Goal: Information Seeking & Learning: Learn about a topic

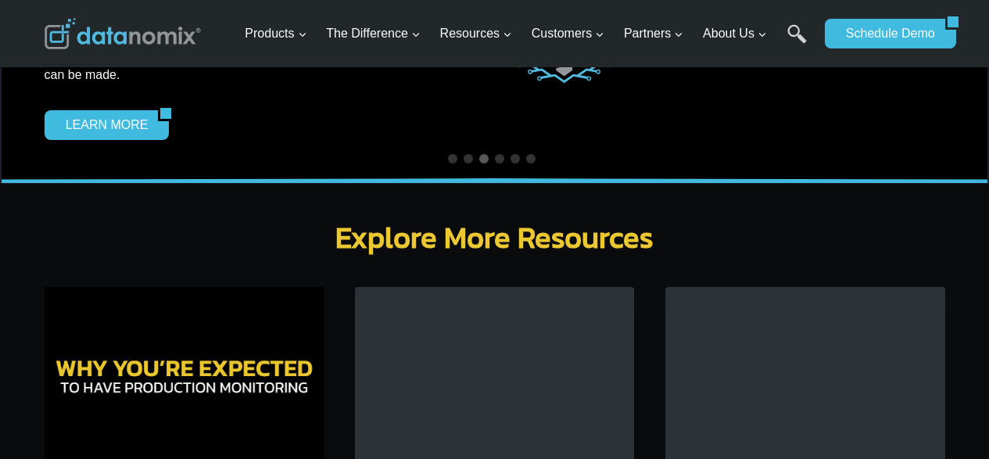
scroll to position [4612, 0]
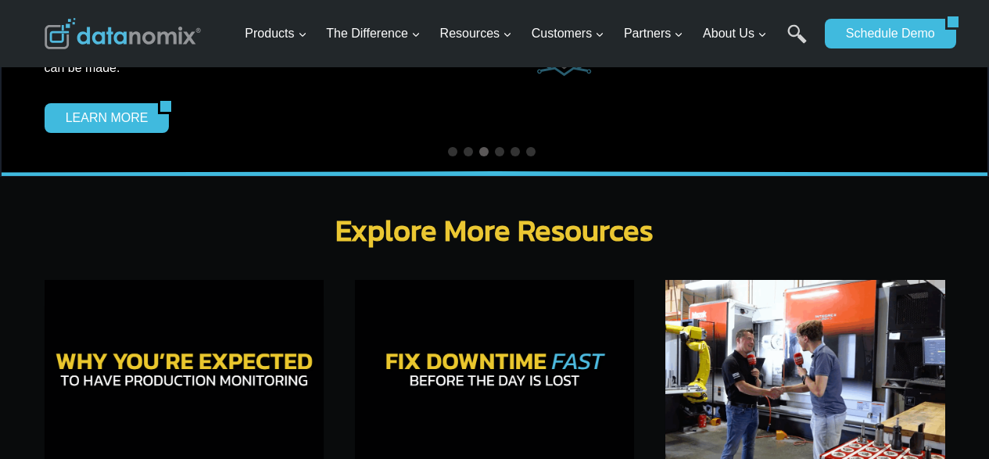
click at [732, 342] on img at bounding box center [804, 373] width 279 height 186
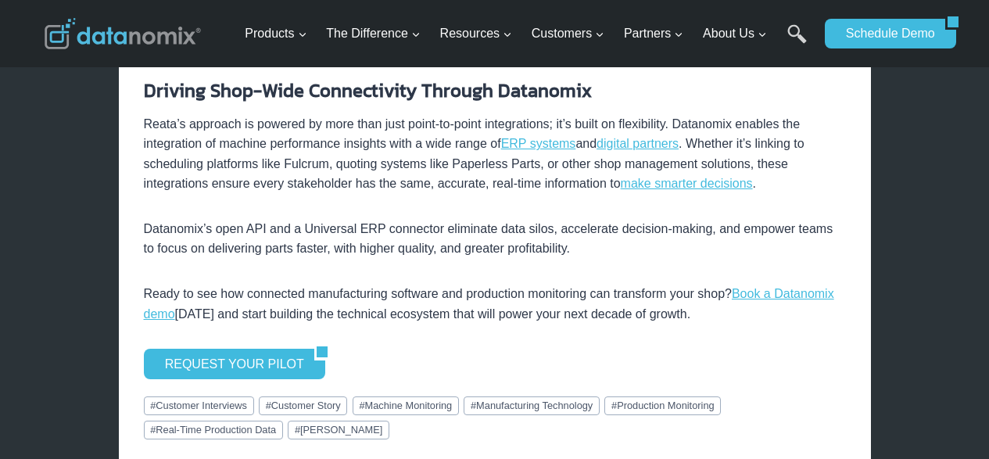
scroll to position [2970, 0]
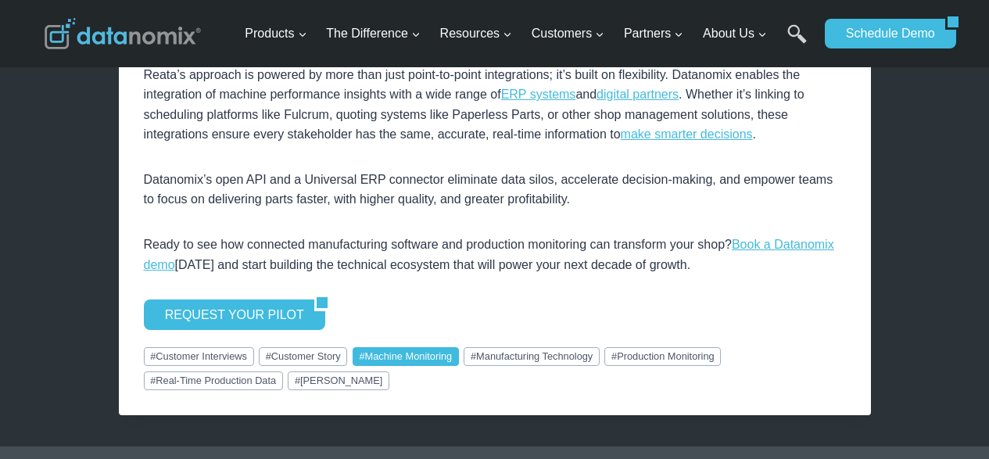
drag, startPoint x: 387, startPoint y: 313, endPoint x: 392, endPoint y: 325, distance: 13.4
click at [387, 347] on link "# Machine Monitoring" at bounding box center [406, 356] width 106 height 19
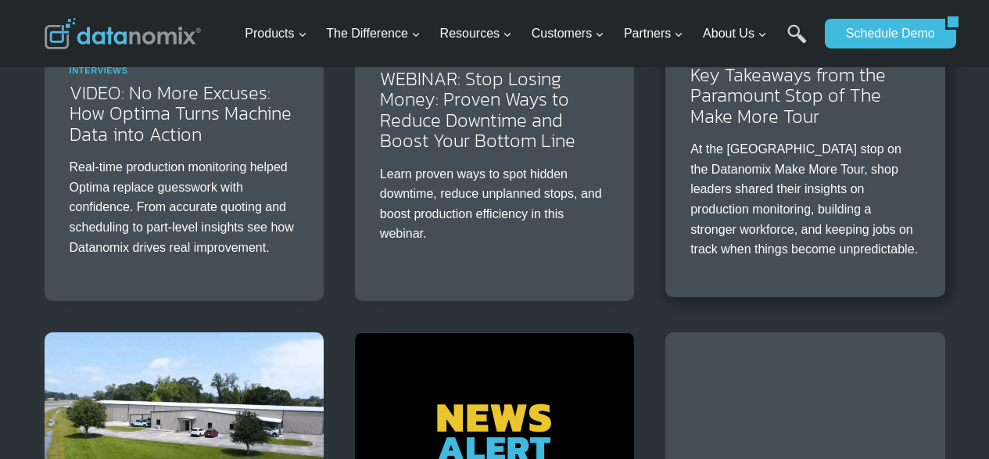
scroll to position [938, 0]
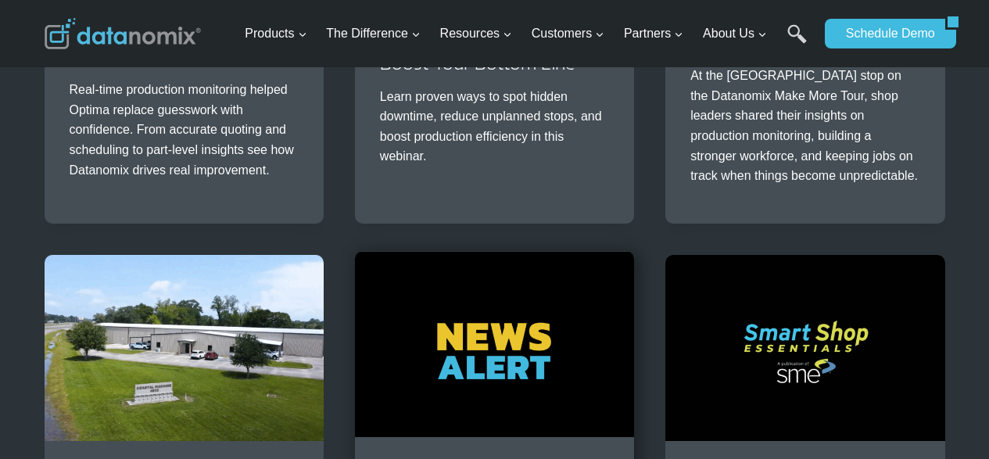
click at [433, 332] on img at bounding box center [494, 344] width 279 height 186
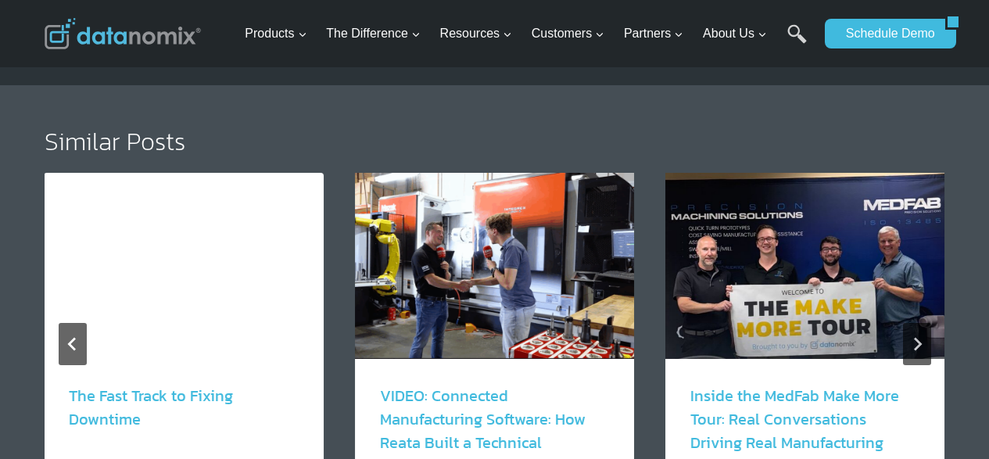
scroll to position [2032, 0]
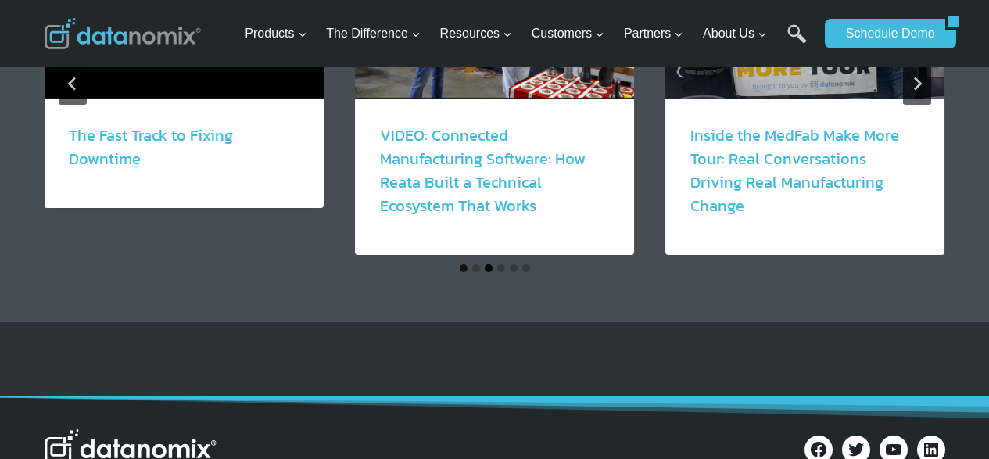
click at [489, 270] on button "Go to slide 3" at bounding box center [489, 268] width 8 height 8
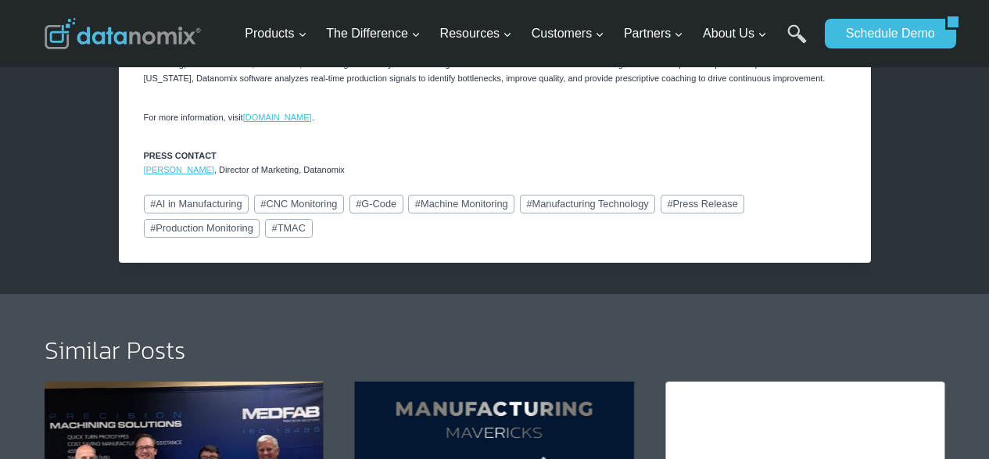
scroll to position [1329, 0]
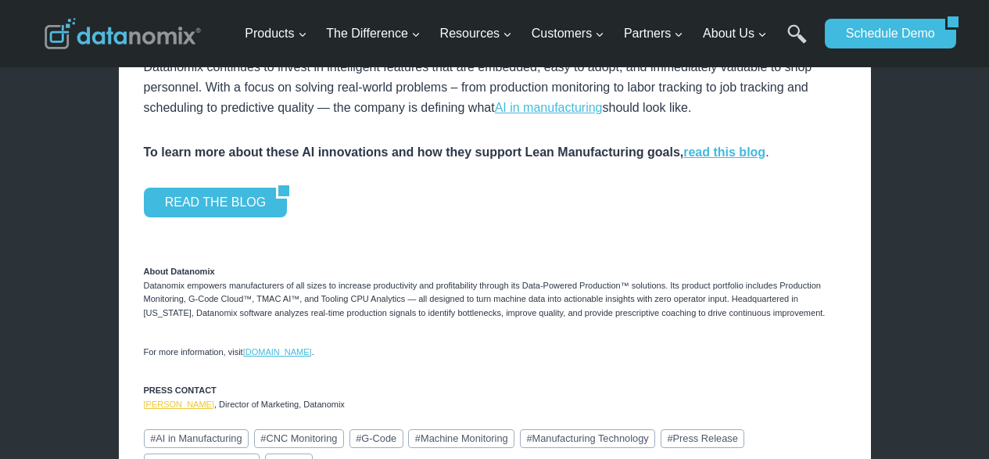
click at [169, 405] on link "Lisa Saunders" at bounding box center [179, 403] width 70 height 9
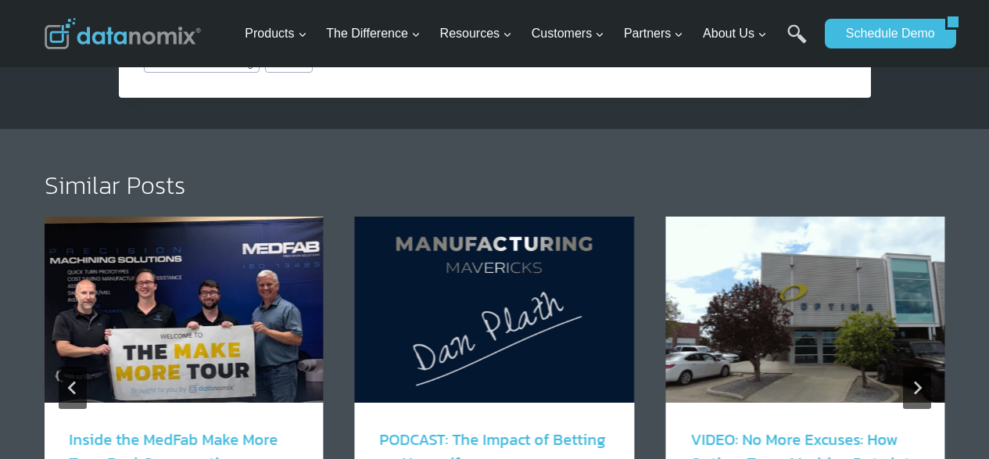
scroll to position [1798, 0]
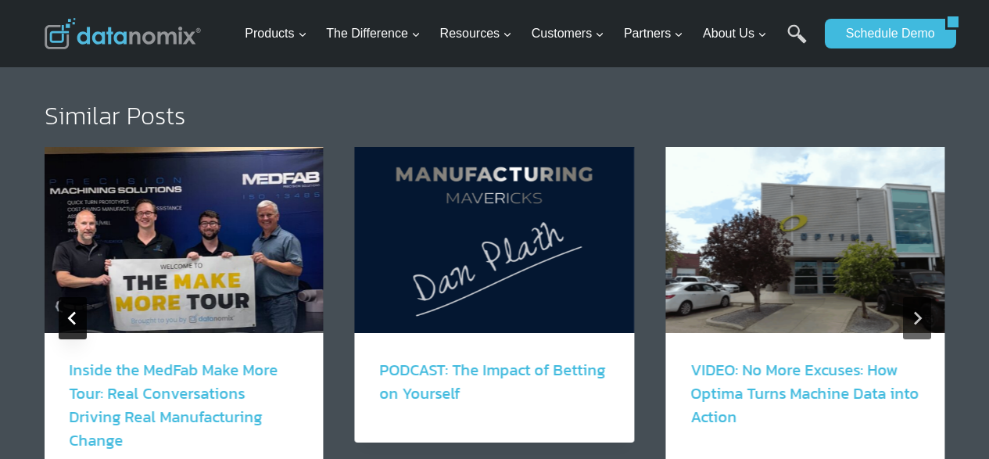
click at [81, 318] on button "Previous" at bounding box center [73, 318] width 28 height 42
